Goal: Task Accomplishment & Management: Manage account settings

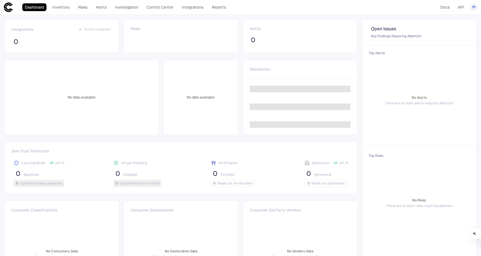
click at [474, 8] on span "PI" at bounding box center [473, 7] width 3 height 4
click at [458, 35] on li "Admin Settings" at bounding box center [448, 35] width 51 height 9
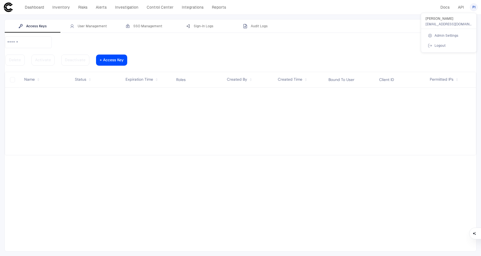
click at [129, 25] on div at bounding box center [240, 128] width 481 height 256
click at [150, 29] on button "SSO Management" at bounding box center [144, 25] width 56 height 13
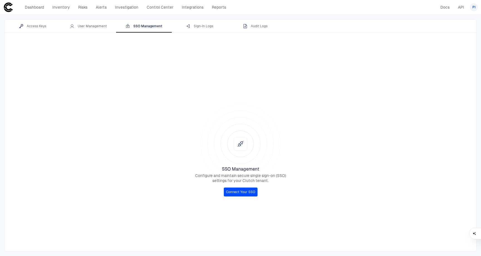
click at [233, 193] on link "Connect Your SSO" at bounding box center [241, 192] width 34 height 9
click at [472, 8] on span "PI" at bounding box center [473, 7] width 3 height 4
click at [445, 47] on li "Logout" at bounding box center [448, 45] width 51 height 9
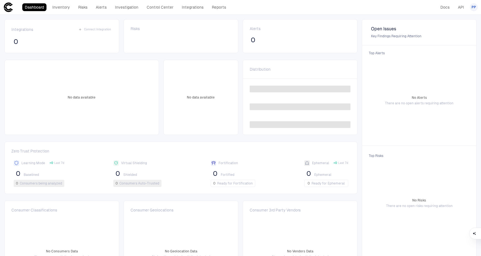
click at [474, 7] on span "PP" at bounding box center [474, 7] width 4 height 4
click at [446, 37] on span "Admin Settings" at bounding box center [447, 35] width 24 height 4
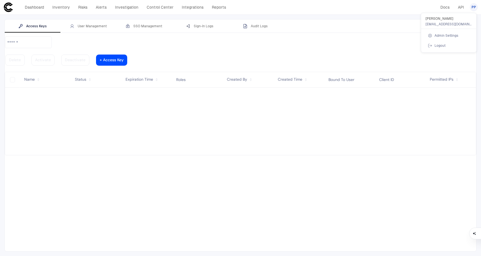
click at [84, 27] on div at bounding box center [240, 128] width 481 height 256
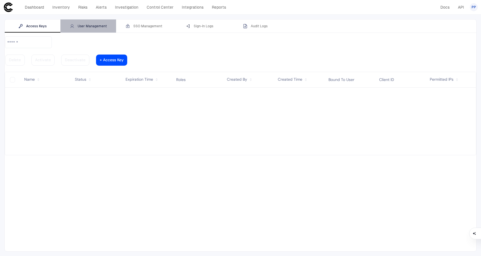
click at [84, 26] on div "User Management" at bounding box center [88, 26] width 37 height 4
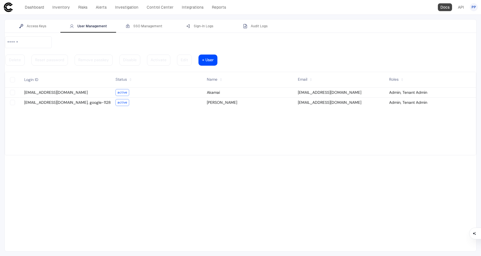
click at [446, 8] on link "Docs" at bounding box center [445, 7] width 14 height 8
click at [193, 7] on link "Integrations" at bounding box center [192, 7] width 27 height 8
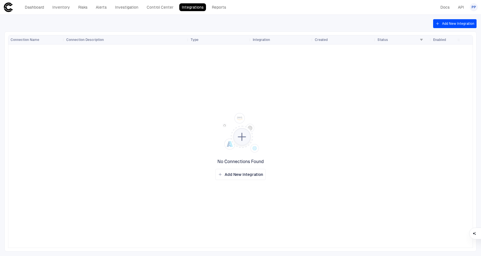
click at [467, 22] on button "Add New Integration" at bounding box center [454, 23] width 43 height 9
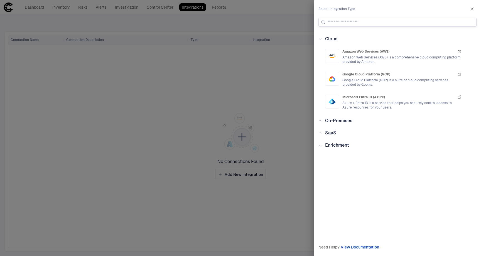
click at [343, 23] on input at bounding box center [401, 22] width 146 height 8
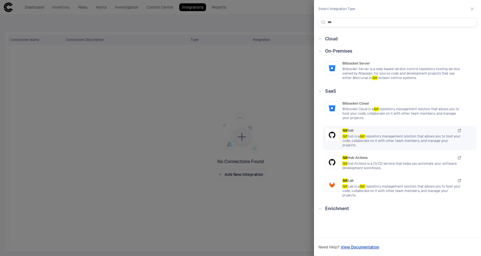
type input "***"
click at [390, 136] on span "Git hub is a Git repository management solution that allows you to host your co…" at bounding box center [401, 140] width 119 height 13
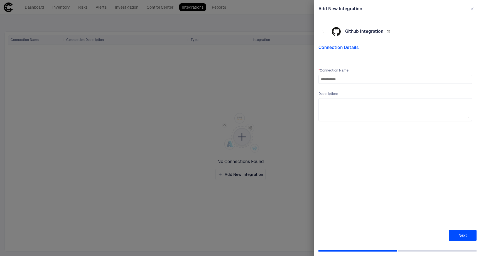
type input "**********"
click at [462, 235] on button "Next" at bounding box center [463, 235] width 28 height 11
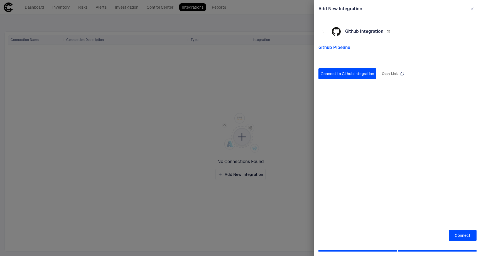
click at [357, 75] on button "Connect to Github Integration" at bounding box center [347, 73] width 58 height 11
click at [472, 9] on icon "button" at bounding box center [472, 9] width 3 height 3
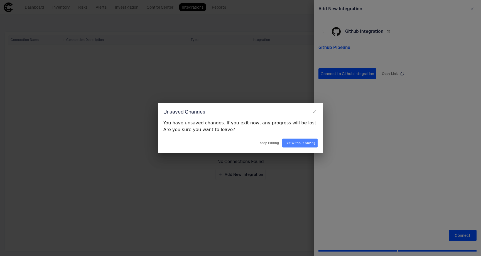
click at [293, 143] on button "Exit Without Saving" at bounding box center [299, 143] width 35 height 9
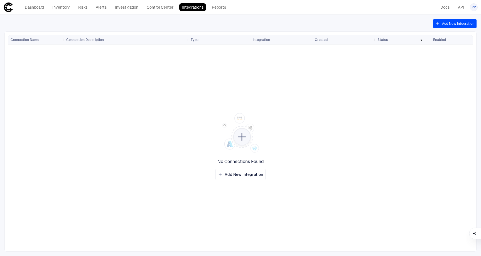
click at [469, 23] on button "Add New Integration" at bounding box center [454, 23] width 43 height 9
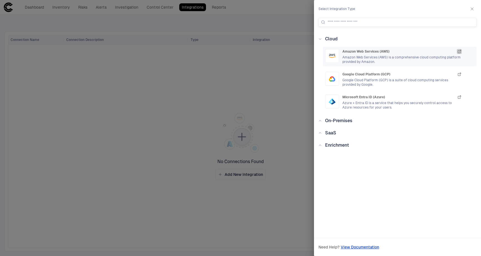
click at [460, 50] on icon "button" at bounding box center [459, 51] width 4 height 4
click at [188, 117] on div at bounding box center [240, 128] width 481 height 256
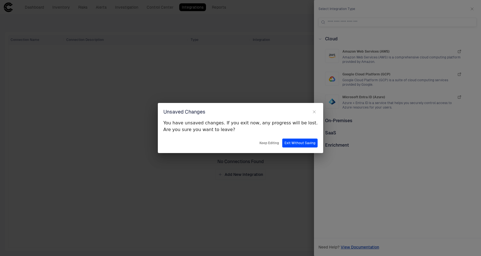
click at [296, 144] on button "Exit Without Saving" at bounding box center [299, 143] width 35 height 9
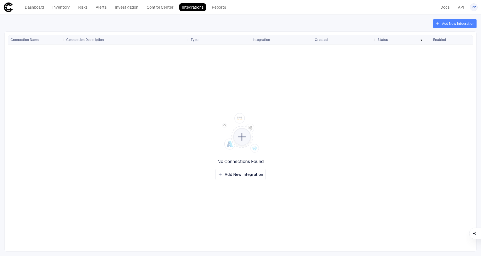
click at [445, 24] on button "Add New Integration" at bounding box center [454, 23] width 43 height 9
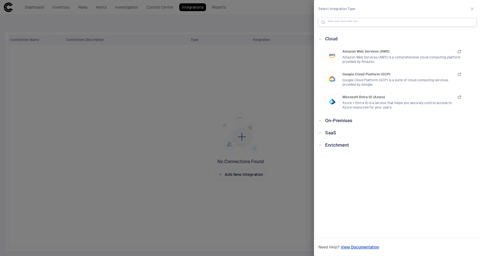
click at [389, 22] on input at bounding box center [401, 22] width 146 height 8
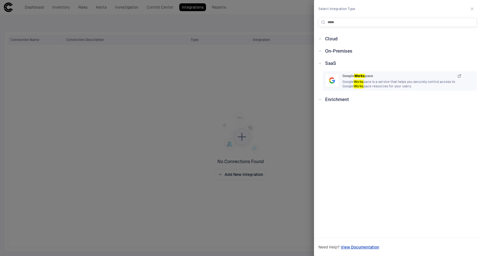
type input "*****"
click at [387, 85] on span "Google Works pace is a service that helps you securely control access to Google…" at bounding box center [401, 84] width 119 height 9
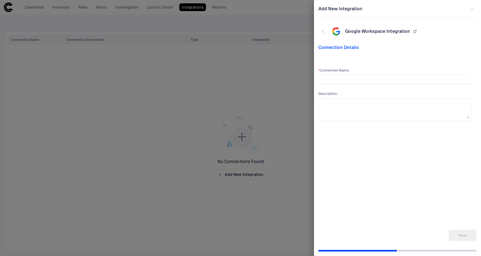
click at [321, 31] on icon "button" at bounding box center [323, 31] width 4 height 4
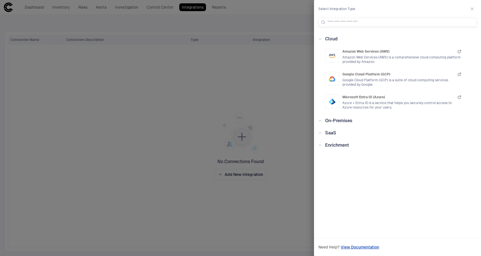
click at [321, 121] on icon at bounding box center [319, 120] width 3 height 3
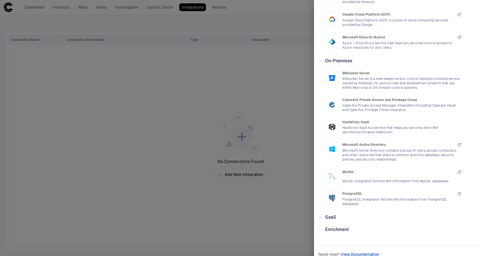
scroll to position [67, 0]
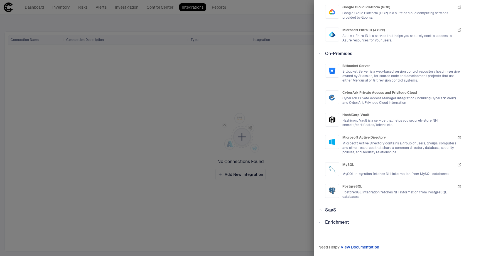
click at [329, 211] on span "SaaS" at bounding box center [330, 209] width 11 height 5
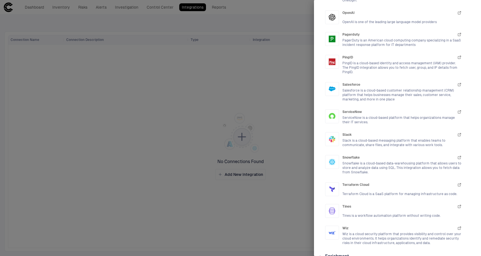
scroll to position [860, 0]
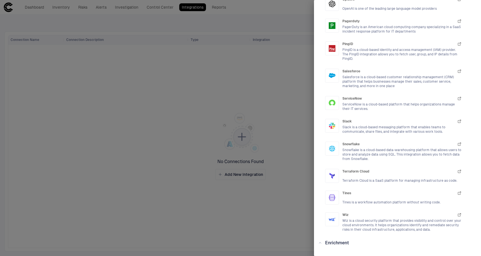
click at [276, 23] on div at bounding box center [240, 128] width 481 height 256
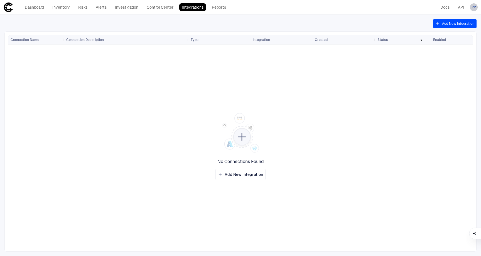
click at [474, 8] on span "PP" at bounding box center [474, 7] width 4 height 4
click at [456, 37] on span "Admin Settings" at bounding box center [447, 35] width 24 height 4
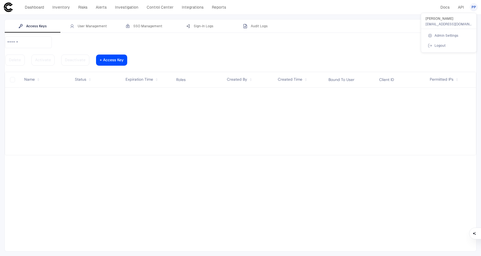
click at [445, 35] on span "Admin Settings" at bounding box center [447, 35] width 24 height 4
click at [90, 25] on div at bounding box center [240, 128] width 481 height 256
click at [90, 26] on div "User Management" at bounding box center [88, 26] width 37 height 4
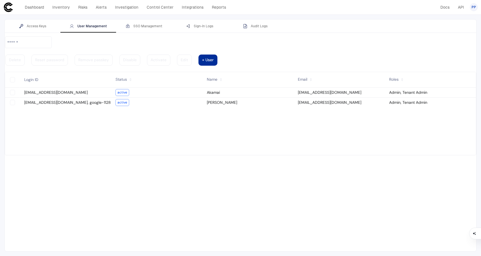
click at [214, 59] on div at bounding box center [207, 60] width 11 height 3
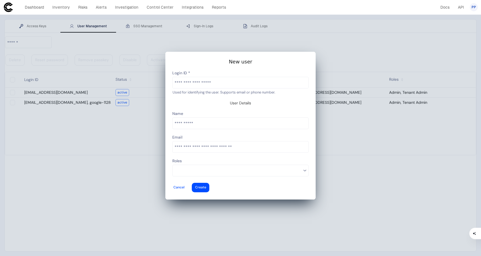
click at [196, 88] on input "text" at bounding box center [241, 82] width 136 height 11
click at [106, 125] on div at bounding box center [240, 128] width 481 height 256
click at [185, 187] on div at bounding box center [178, 188] width 11 height 2
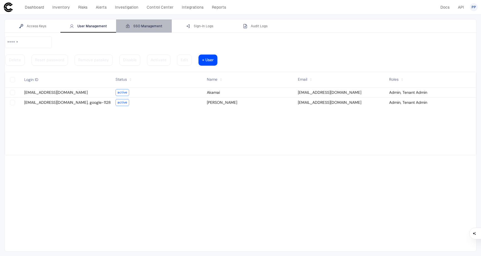
click at [138, 27] on div "SSO Management" at bounding box center [144, 26] width 37 height 4
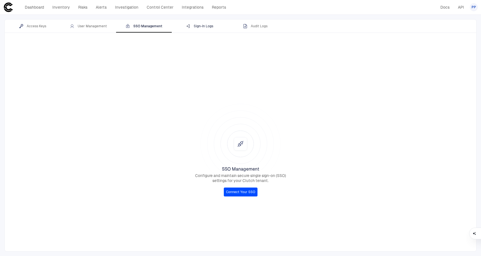
click at [207, 27] on div "Sign-In Logs" at bounding box center [199, 26] width 27 height 4
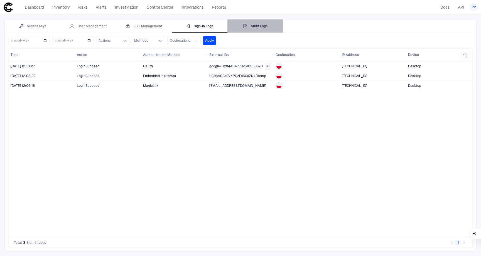
click at [256, 26] on div "Audit Logs" at bounding box center [255, 26] width 24 height 4
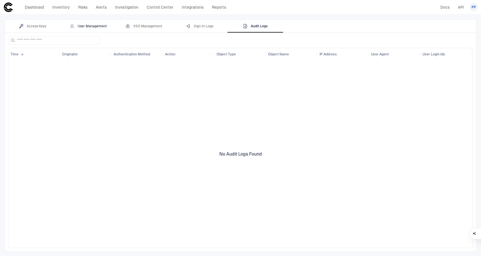
click at [95, 27] on div "User Management" at bounding box center [88, 26] width 37 height 4
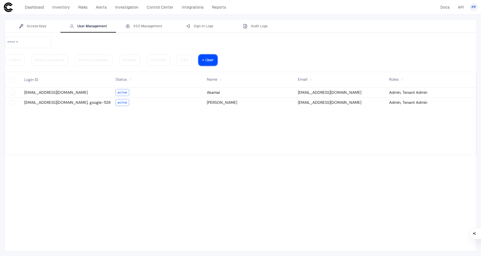
click at [217, 55] on vaadin-button "+ User" at bounding box center [207, 60] width 19 height 11
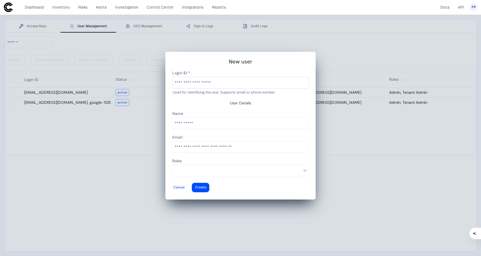
click at [214, 88] on input "text" at bounding box center [241, 82] width 136 height 11
type input "*"
click at [185, 183] on vaadin-button "Cancel" at bounding box center [179, 187] width 13 height 9
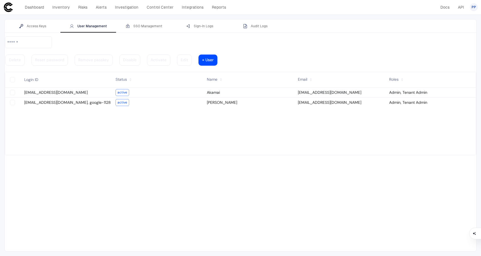
click at [407, 143] on tbody "[EMAIL_ADDRESS][DOMAIN_NAME] active Akamai [EMAIL_ADDRESS][DOMAIN_NAME] Admin, …" at bounding box center [240, 121] width 471 height 67
click at [198, 8] on link "Integrations" at bounding box center [192, 7] width 27 height 8
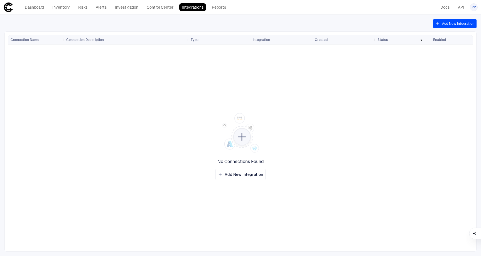
click at [455, 23] on button "Add New Integration" at bounding box center [454, 23] width 43 height 9
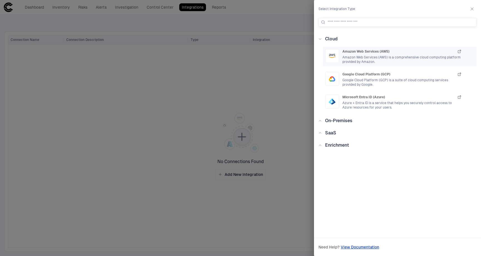
click at [411, 59] on span "Amazon Web Services (AWS) is a comprehensive cloud computing platform provided …" at bounding box center [401, 59] width 119 height 9
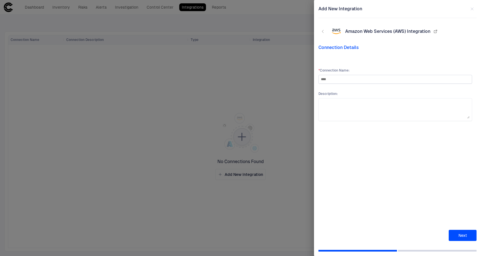
click at [321, 80] on input "****" at bounding box center [395, 79] width 149 height 8
type input "*******"
click at [460, 236] on button "Next" at bounding box center [463, 235] width 28 height 11
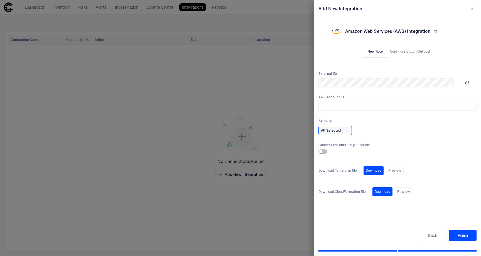
click at [468, 84] on icon "button" at bounding box center [467, 82] width 3 height 3
click at [344, 132] on button "All Selected" at bounding box center [334, 130] width 33 height 9
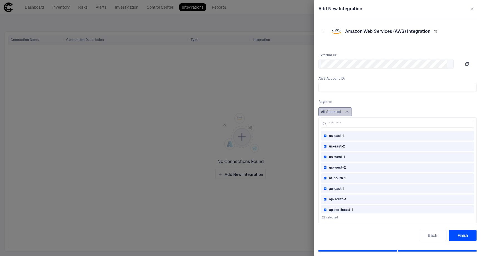
click at [345, 113] on button "All Selected" at bounding box center [334, 111] width 33 height 9
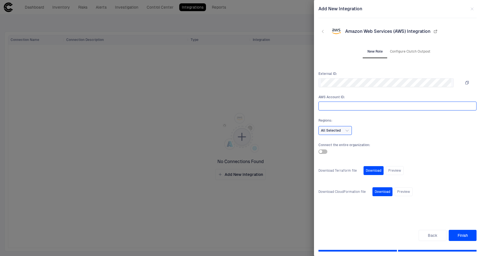
click at [376, 108] on input "text" at bounding box center [397, 106] width 153 height 8
click at [434, 235] on button "Back" at bounding box center [433, 235] width 28 height 11
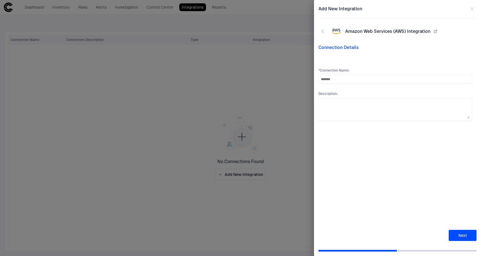
click at [323, 30] on icon "button" at bounding box center [323, 31] width 4 height 4
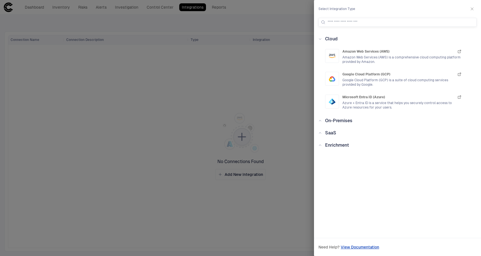
click at [274, 85] on div at bounding box center [240, 128] width 481 height 256
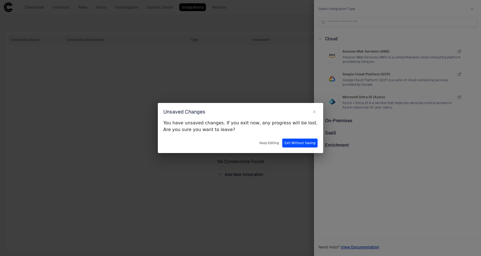
click at [296, 143] on button "Exit Without Saving" at bounding box center [299, 143] width 35 height 9
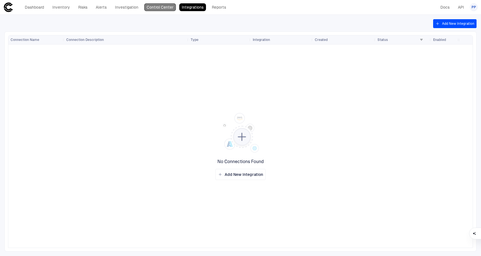
click at [162, 8] on link "Control Center" at bounding box center [160, 7] width 32 height 8
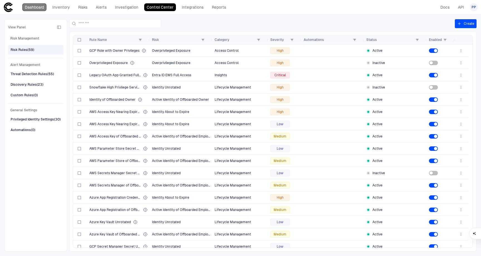
click at [35, 9] on link "Dashboard" at bounding box center [34, 7] width 24 height 8
